Goal: Find specific page/section: Find specific page/section

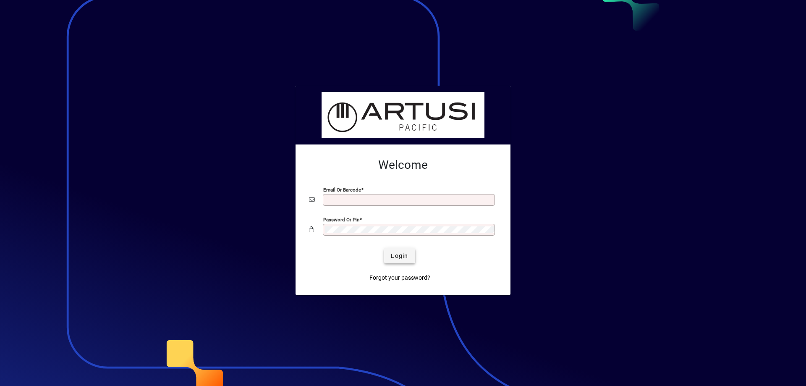
type input "**********"
click at [398, 254] on span "Login" at bounding box center [399, 255] width 17 height 9
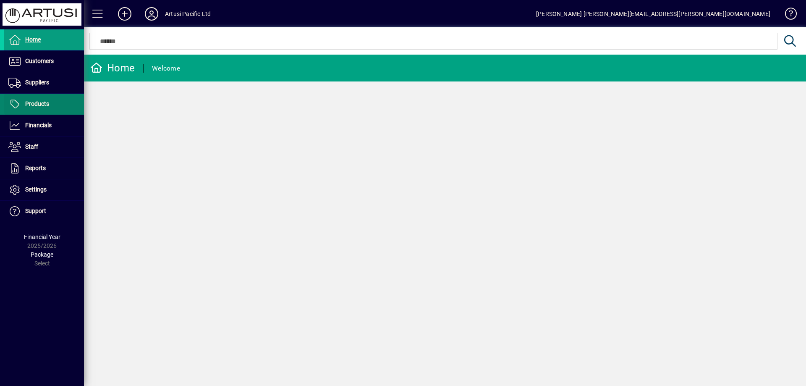
click at [31, 97] on span at bounding box center [44, 104] width 80 height 20
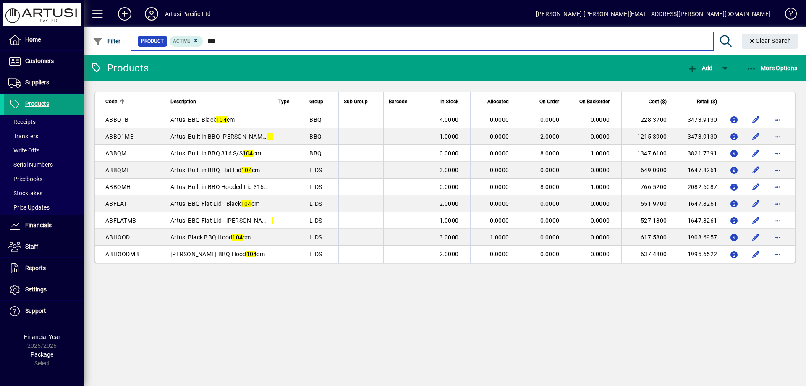
type input "***"
